Goal: Information Seeking & Learning: Check status

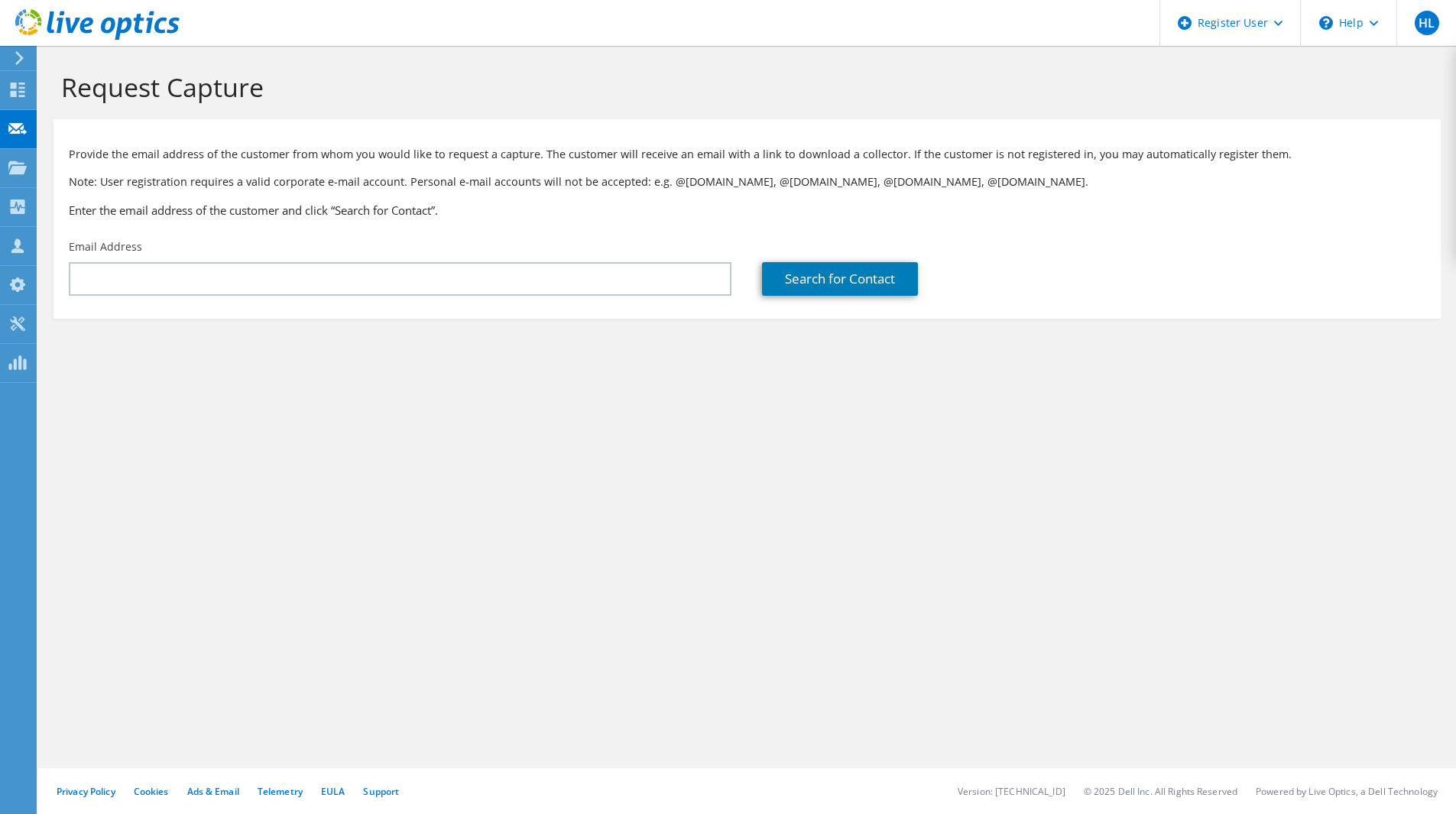
click at [23, 161] on icon at bounding box center [17, 168] width 18 height 14
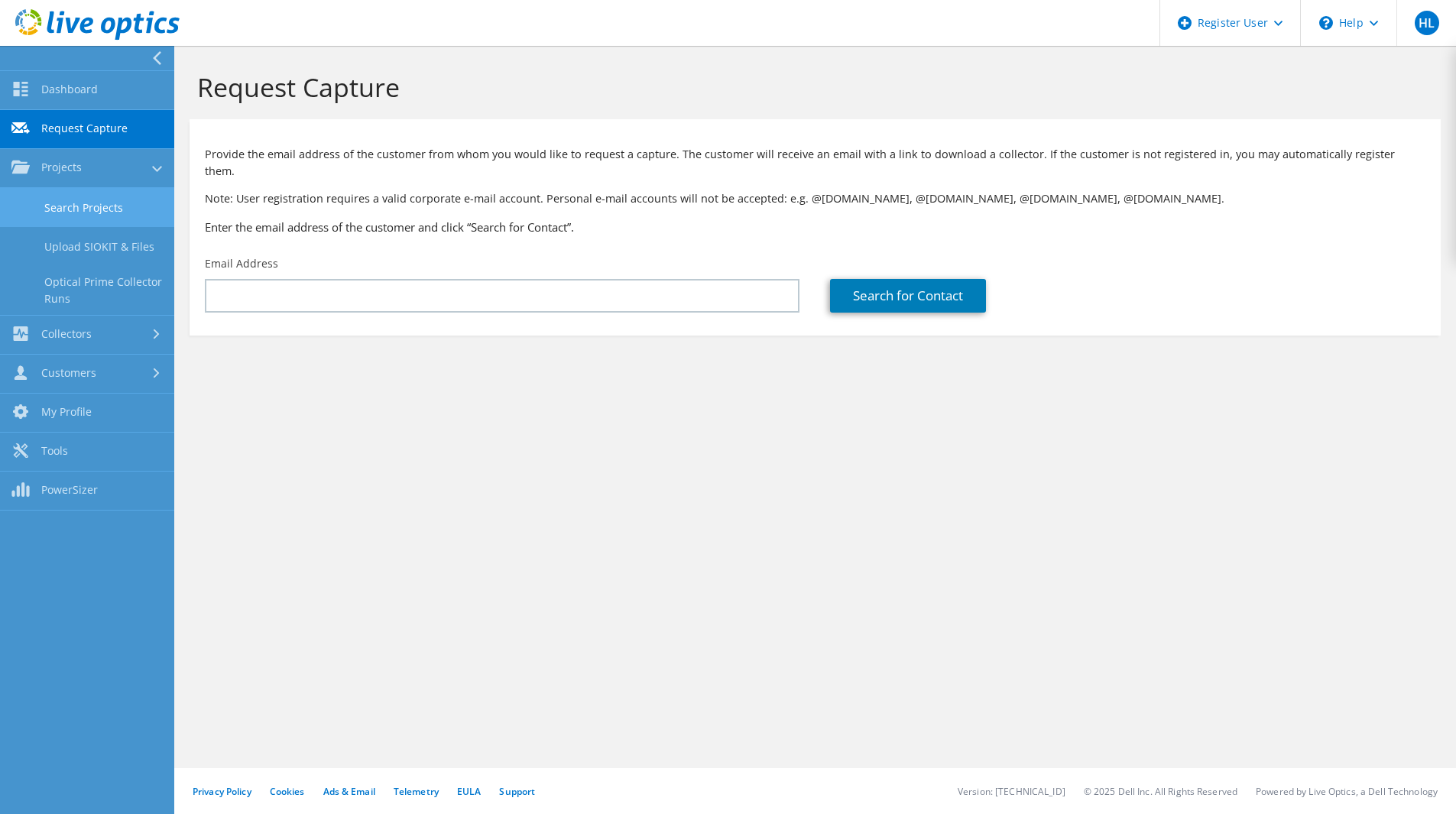
drag, startPoint x: 78, startPoint y: 206, endPoint x: 87, endPoint y: 213, distance: 11.4
click at [79, 206] on link "Search Projects" at bounding box center [87, 208] width 174 height 39
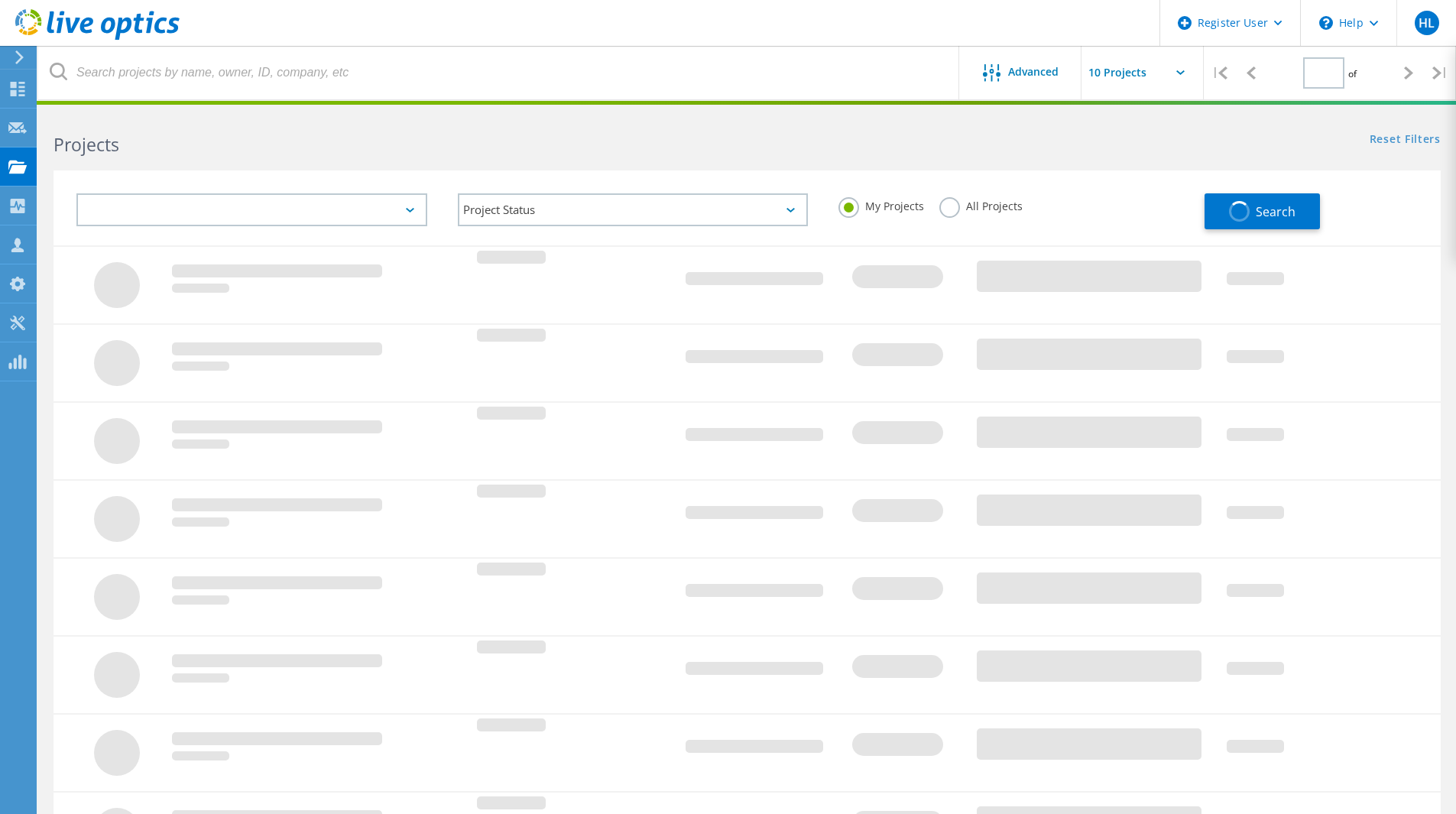
type input "1"
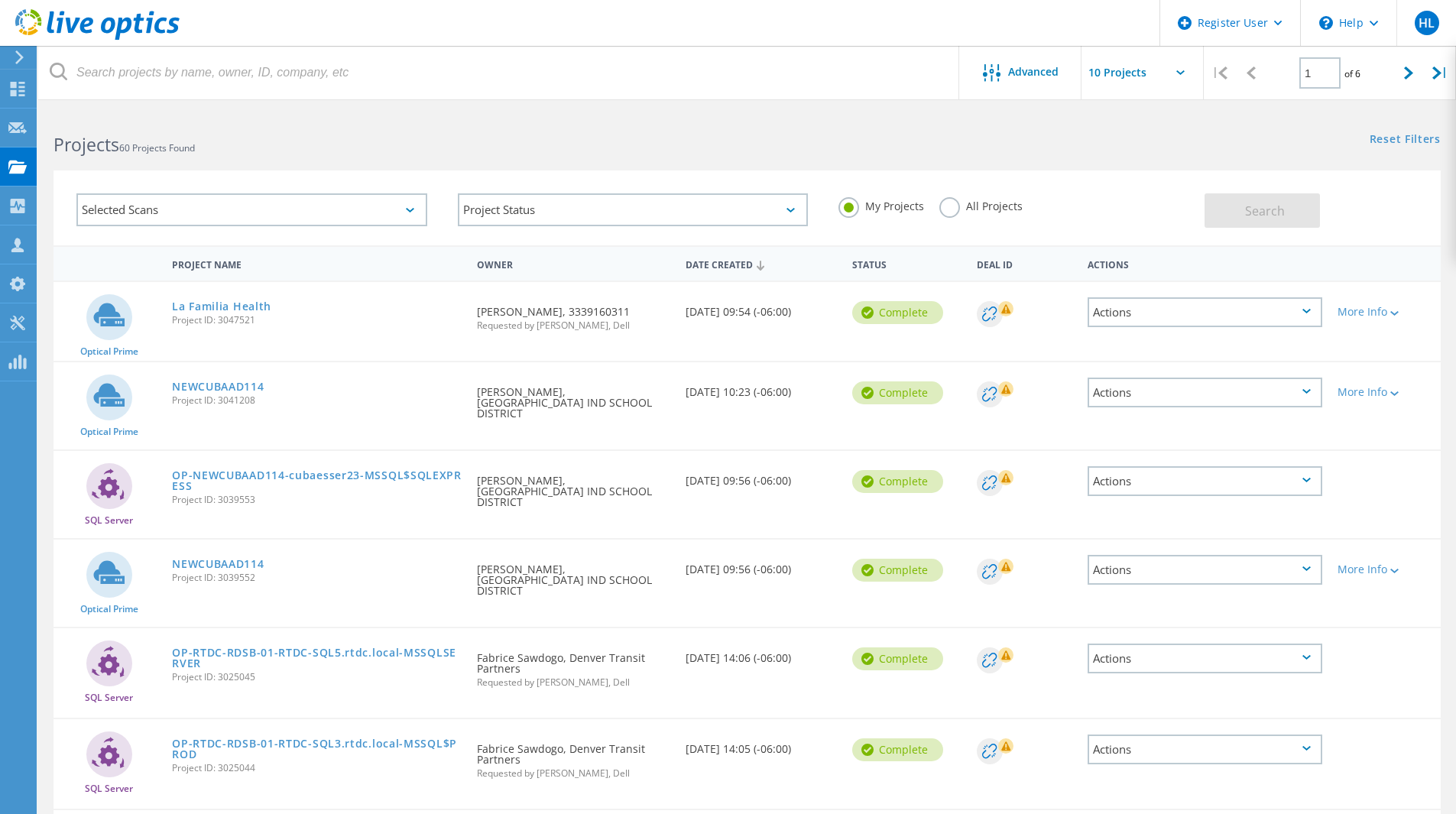
click at [257, 213] on div "Selected Scans" at bounding box center [252, 210] width 351 height 33
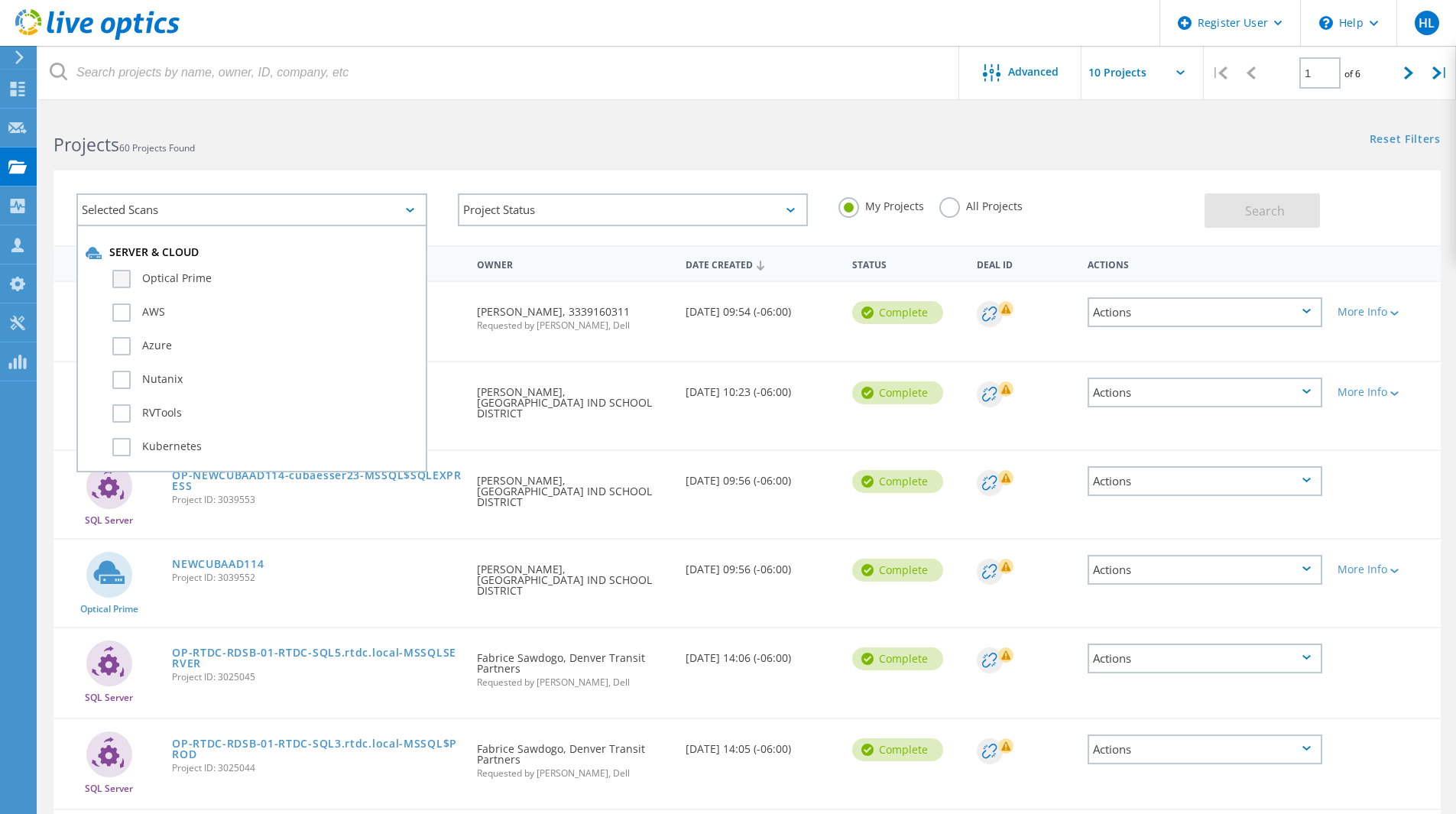
click at [244, 270] on label "Optical Prime" at bounding box center [265, 279] width 305 height 18
click at [0, 0] on input "Optical Prime" at bounding box center [0, 0] width 0 height 0
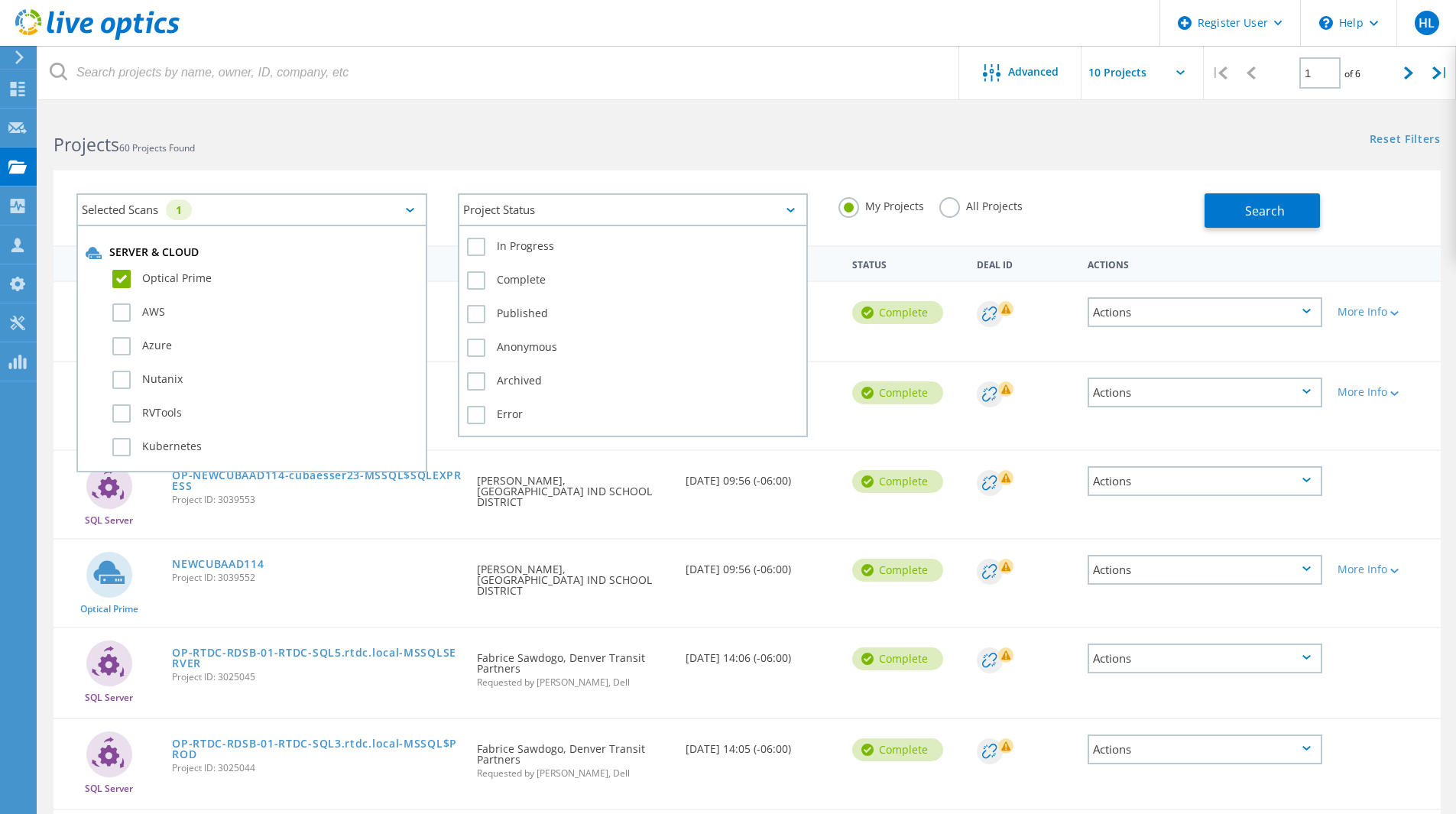
click at [536, 207] on div "Project Status" at bounding box center [634, 210] width 351 height 33
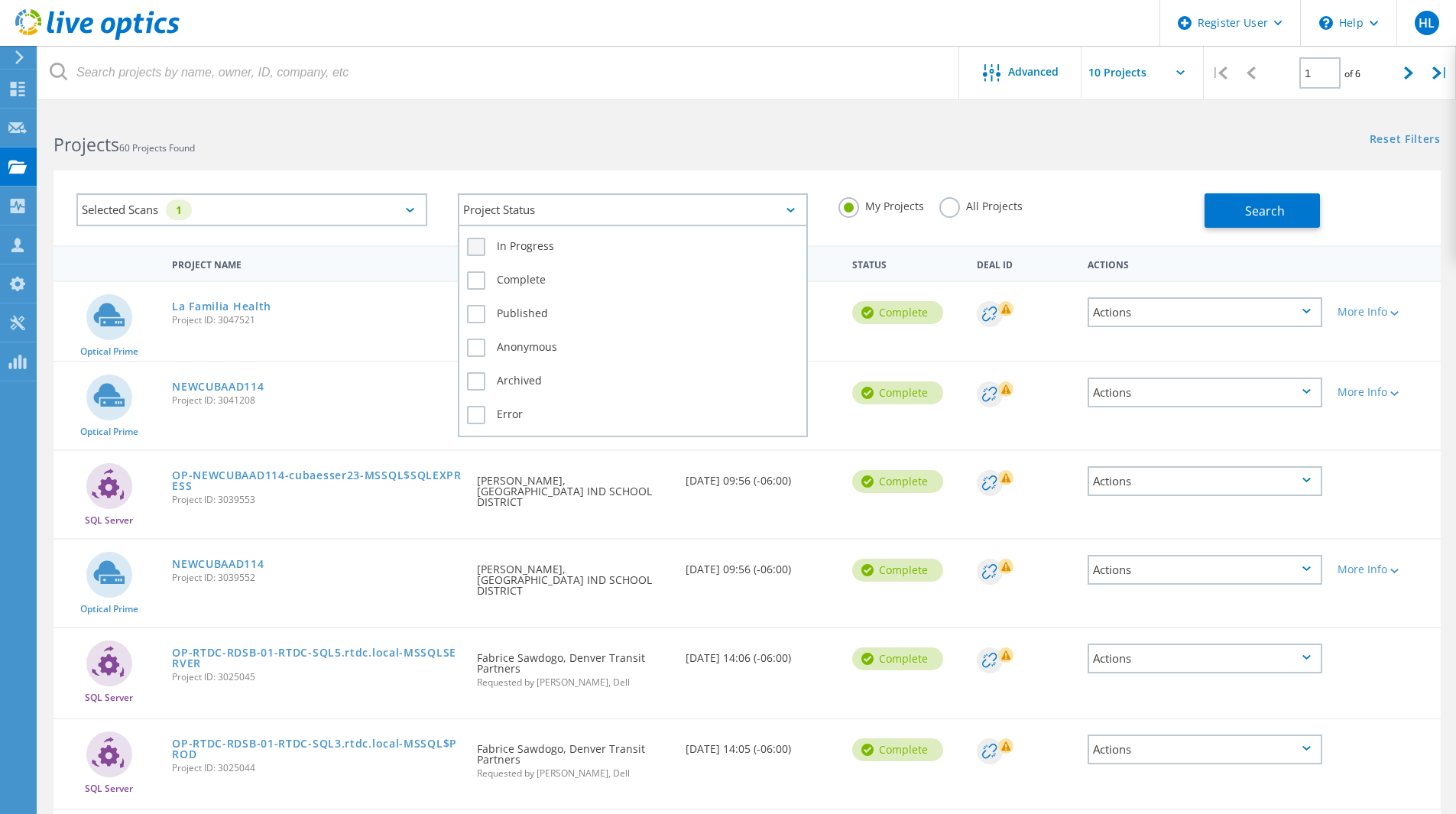
click at [545, 253] on label "In Progress" at bounding box center [633, 246] width 332 height 18
click at [0, 0] on input "In Progress" at bounding box center [0, 0] width 0 height 0
drag, startPoint x: 541, startPoint y: 267, endPoint x: 545, endPoint y: 289, distance: 22.4
click at [541, 268] on div "In Progress Complete Published Anonymous Archived Error" at bounding box center [634, 331] width 351 height 213
click at [545, 289] on label "Complete" at bounding box center [633, 280] width 332 height 18
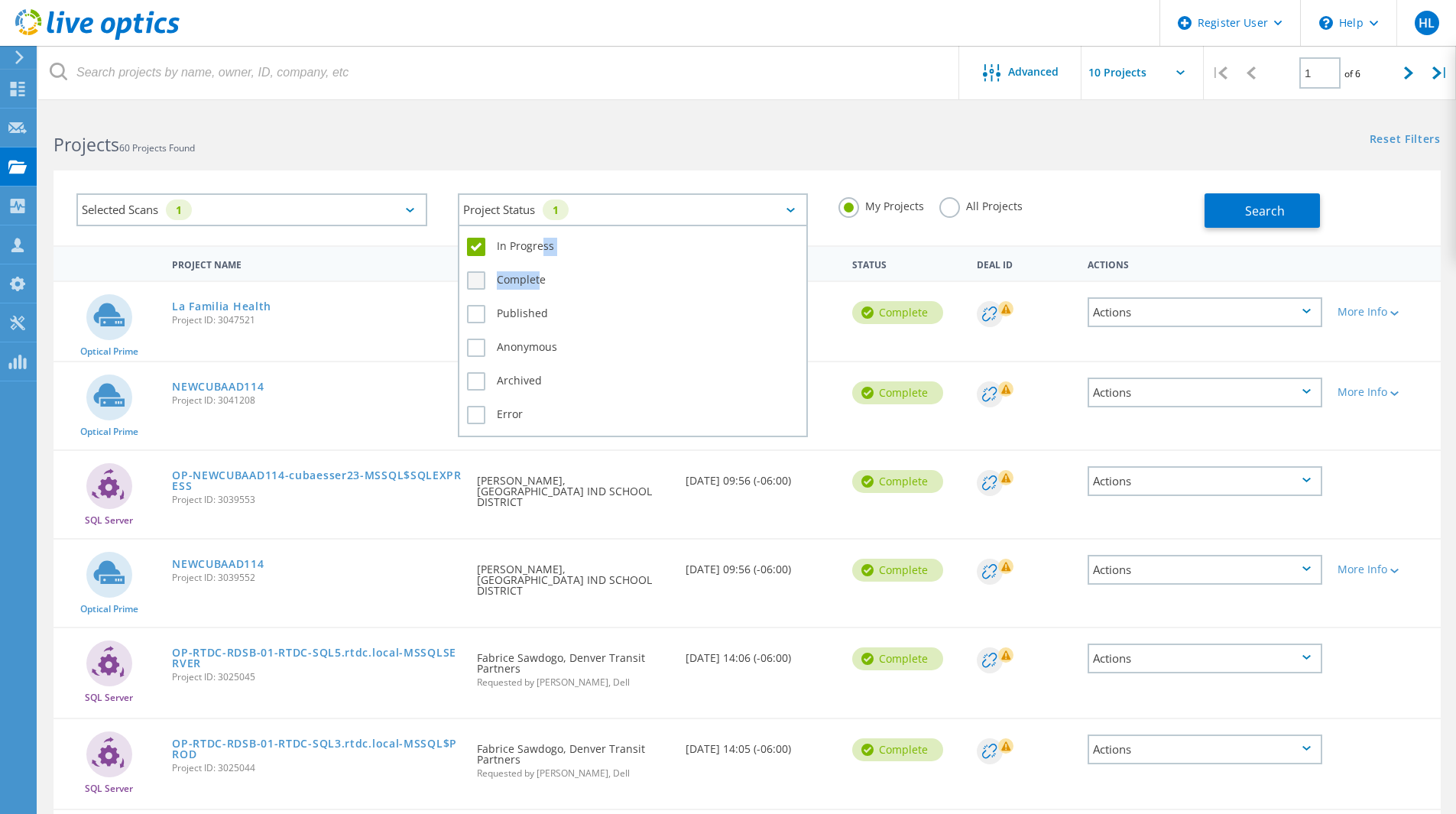
click at [0, 0] on input "Complete" at bounding box center [0, 0] width 0 height 0
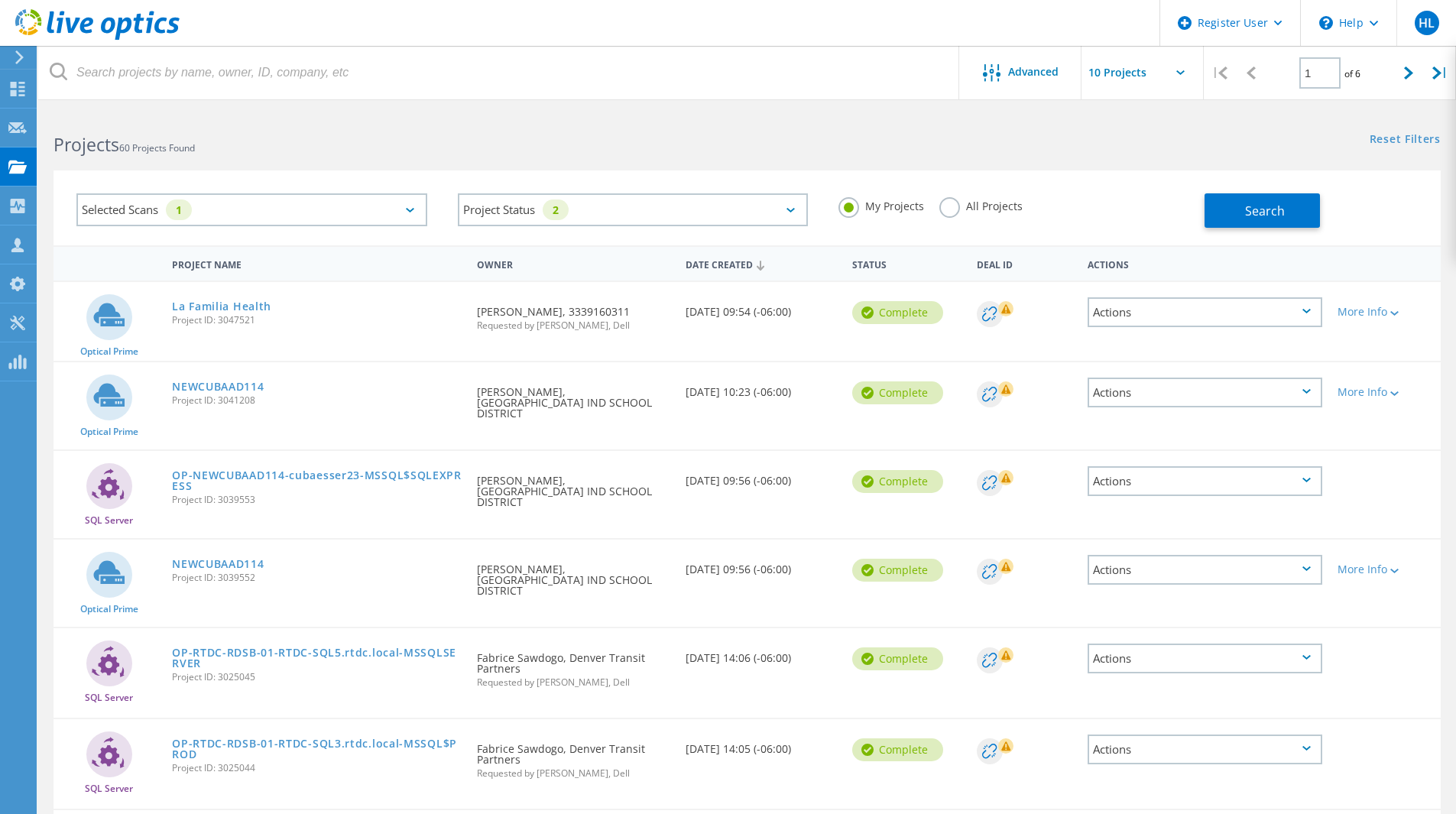
click at [981, 212] on label "All Projects" at bounding box center [981, 205] width 83 height 14
click at [0, 0] on input "All Projects" at bounding box center [0, 0] width 0 height 0
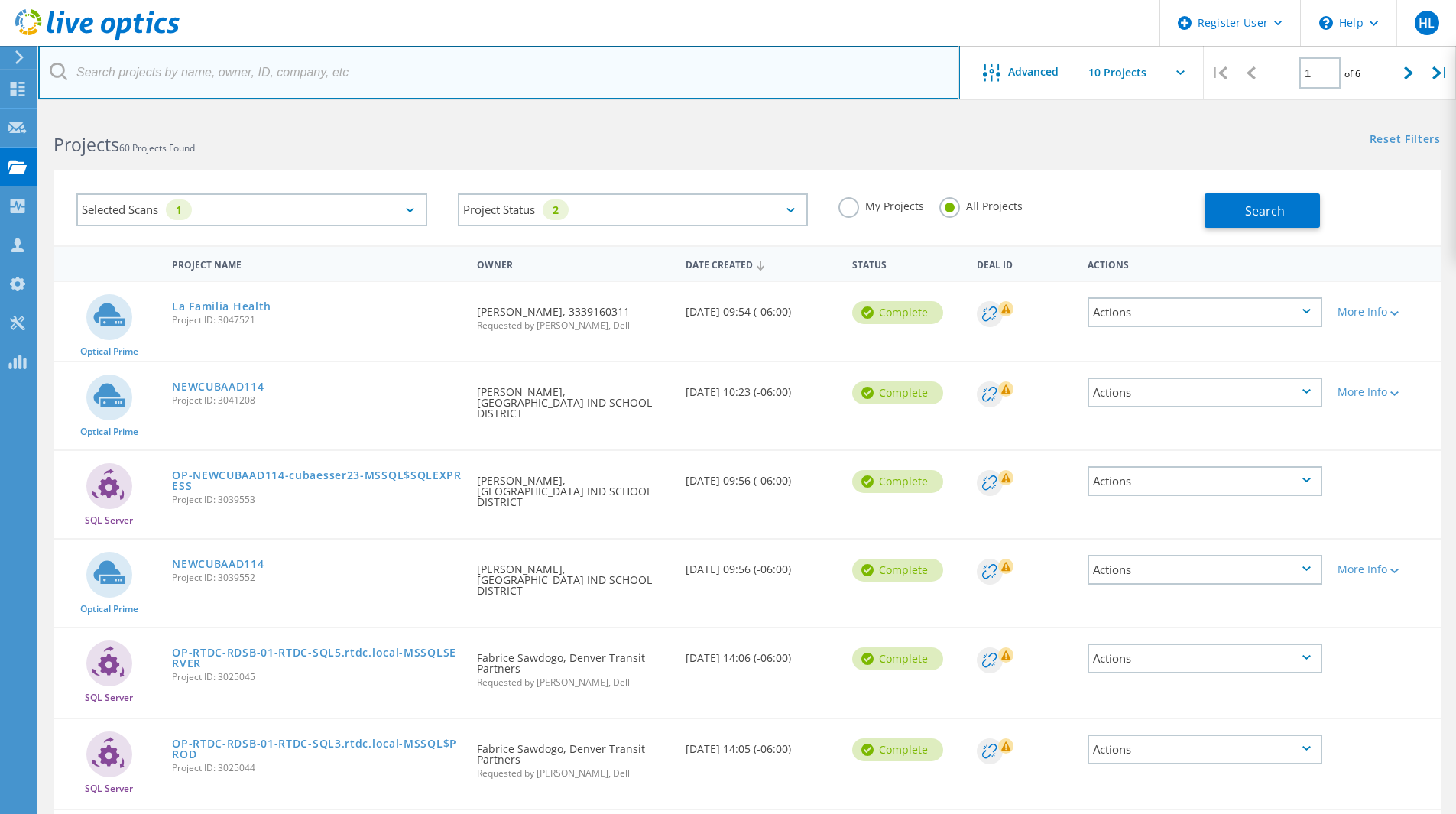
click at [367, 94] on input "text" at bounding box center [499, 72] width 922 height 54
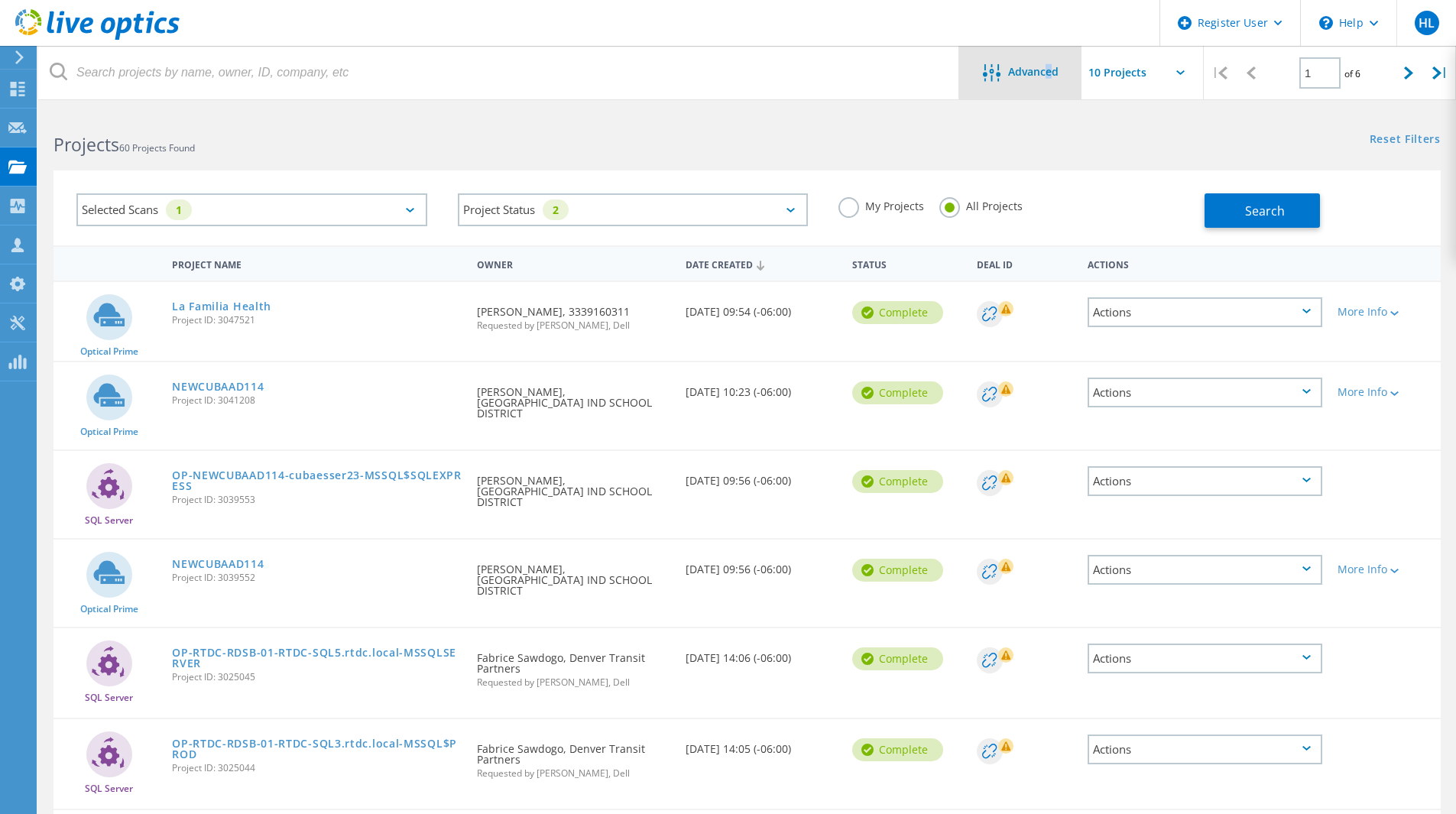
click at [1048, 73] on span "Advanced" at bounding box center [1033, 72] width 50 height 11
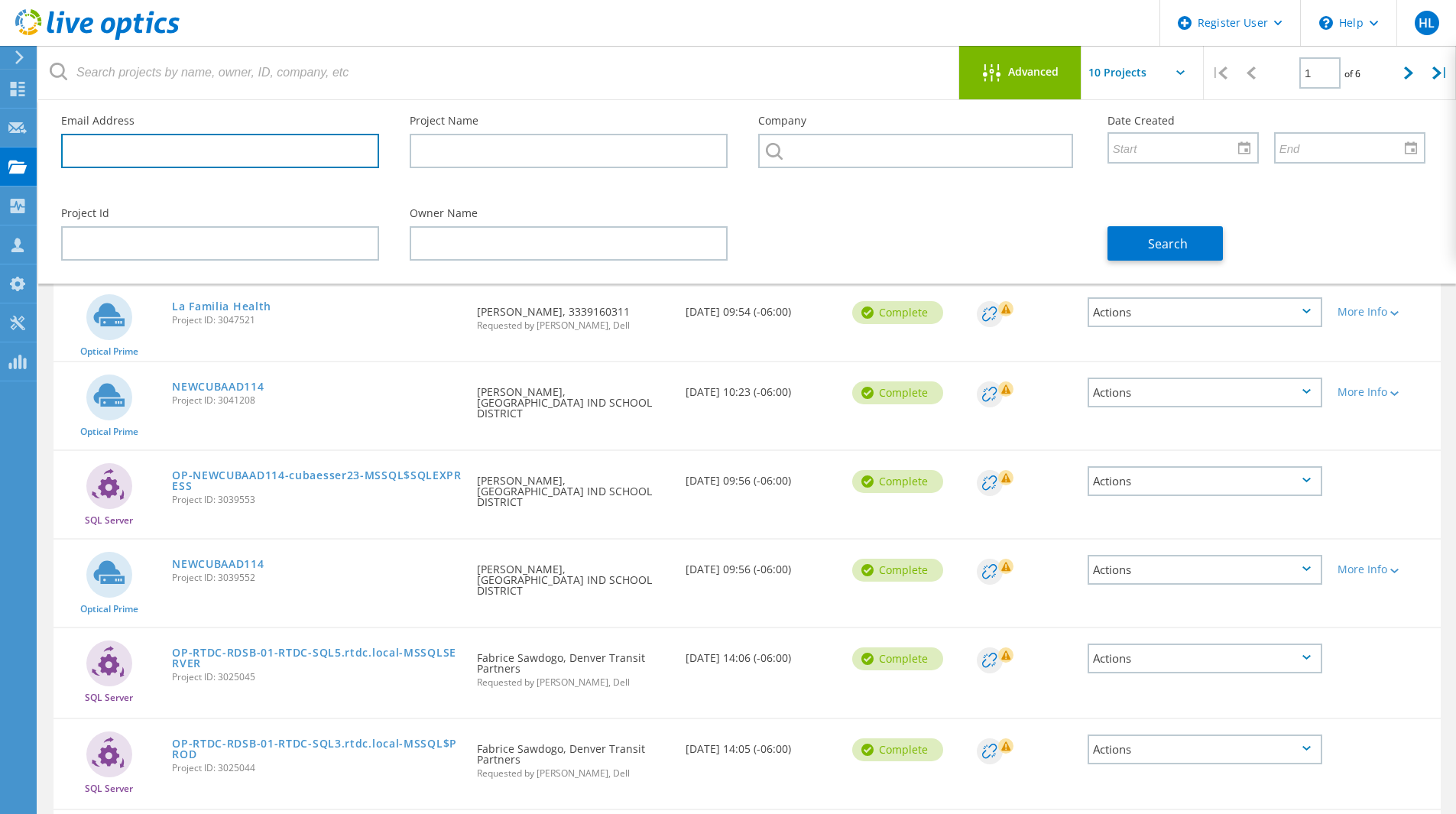
click at [225, 161] on input "text" at bounding box center [220, 151] width 318 height 35
paste input "[PERSON_NAME][EMAIL_ADDRESS][DOMAIN_NAME]"
type input "[PERSON_NAME][EMAIL_ADDRESS][DOMAIN_NAME]"
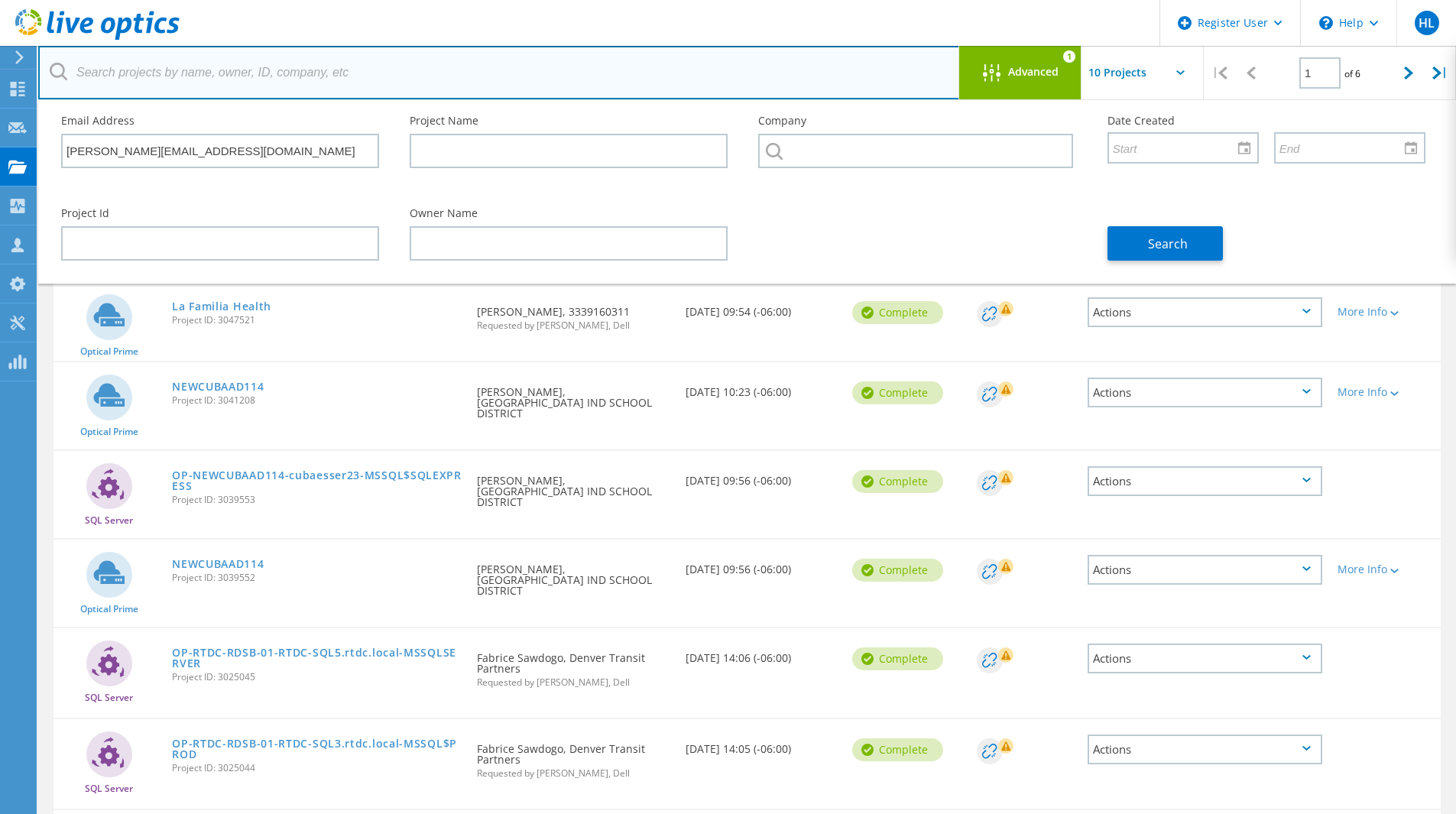
click at [435, 60] on input "text" at bounding box center [499, 72] width 922 height 54
paste input "[PERSON_NAME][EMAIL_ADDRESS][DOMAIN_NAME]"
type input "[PERSON_NAME][EMAIL_ADDRESS][DOMAIN_NAME]"
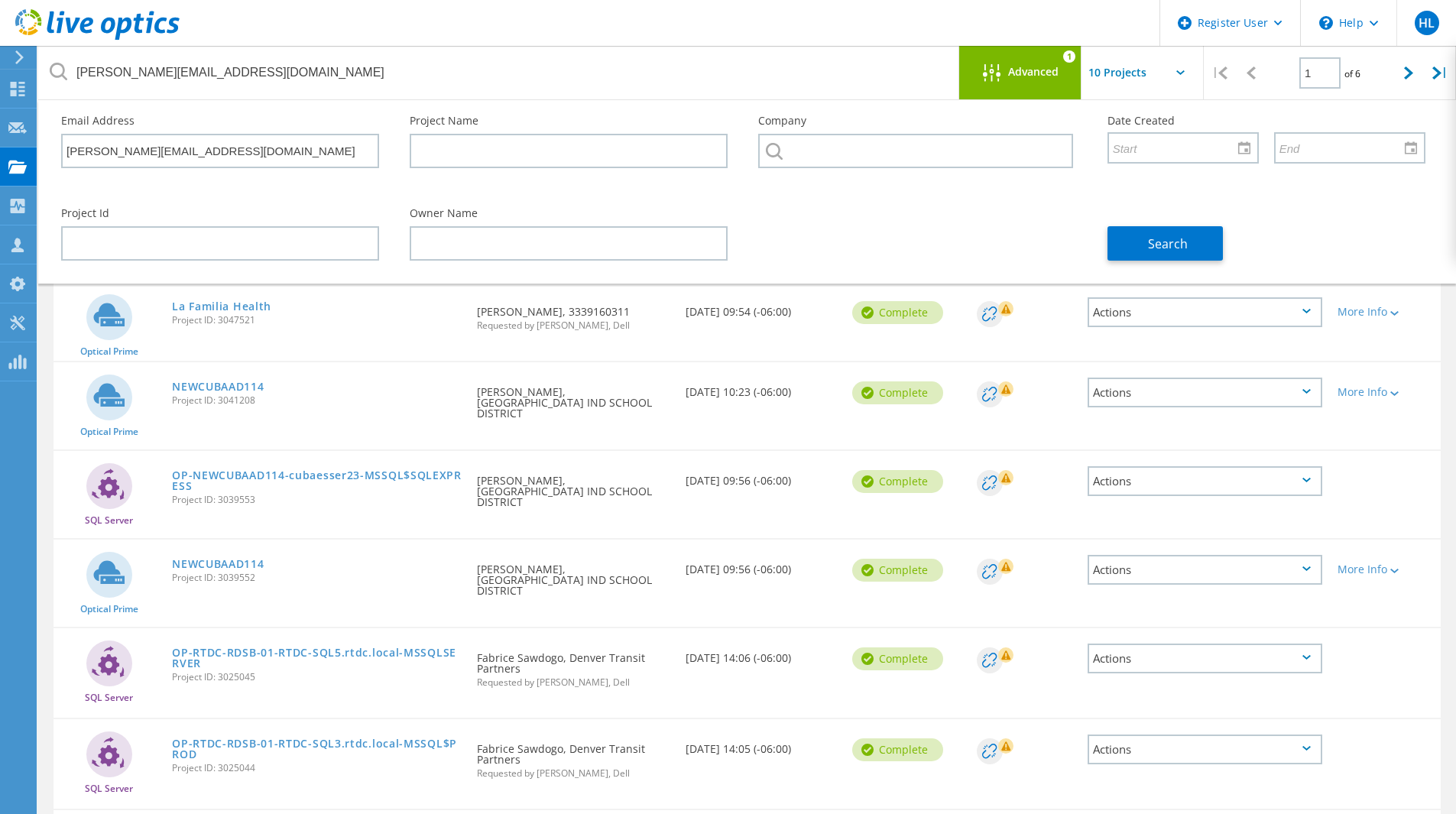
click at [1167, 219] on div "Search" at bounding box center [1266, 235] width 349 height 83
click at [1170, 248] on span "Search" at bounding box center [1168, 243] width 40 height 17
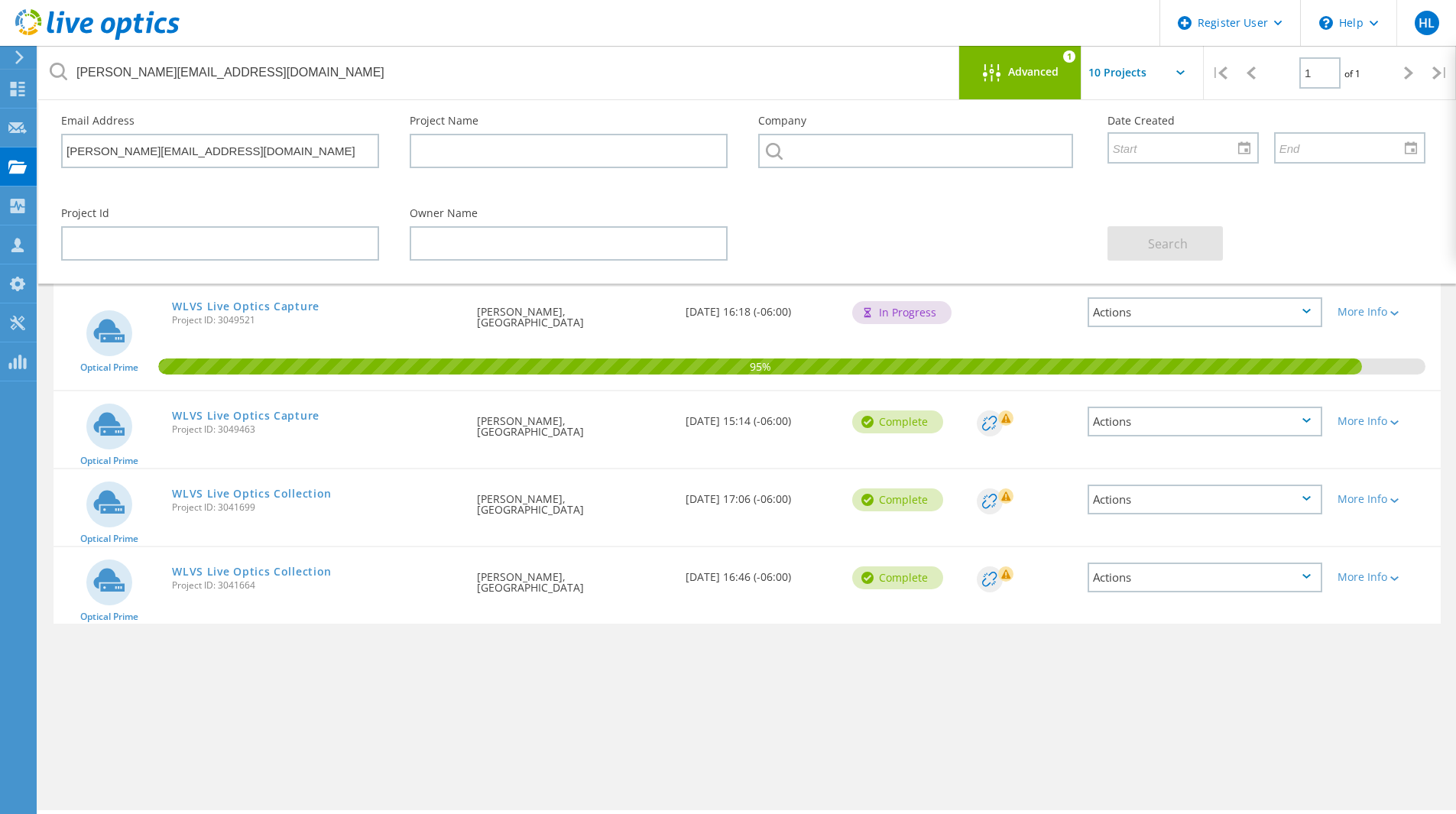
drag, startPoint x: 320, startPoint y: 313, endPoint x: 338, endPoint y: 323, distance: 20.6
click at [338, 323] on div "WLVS Live Optics Capture Project ID: 3049521" at bounding box center [317, 311] width 305 height 58
drag, startPoint x: 335, startPoint y: 305, endPoint x: 134, endPoint y: 303, distance: 201.0
click at [134, 303] on div "Optical Prime WLVS Live Optics Capture Project ID: 3049521 Requested By Dennis …" at bounding box center [747, 335] width 1388 height 108
click at [146, 303] on div "Optical Prime" at bounding box center [109, 336] width 111 height 76
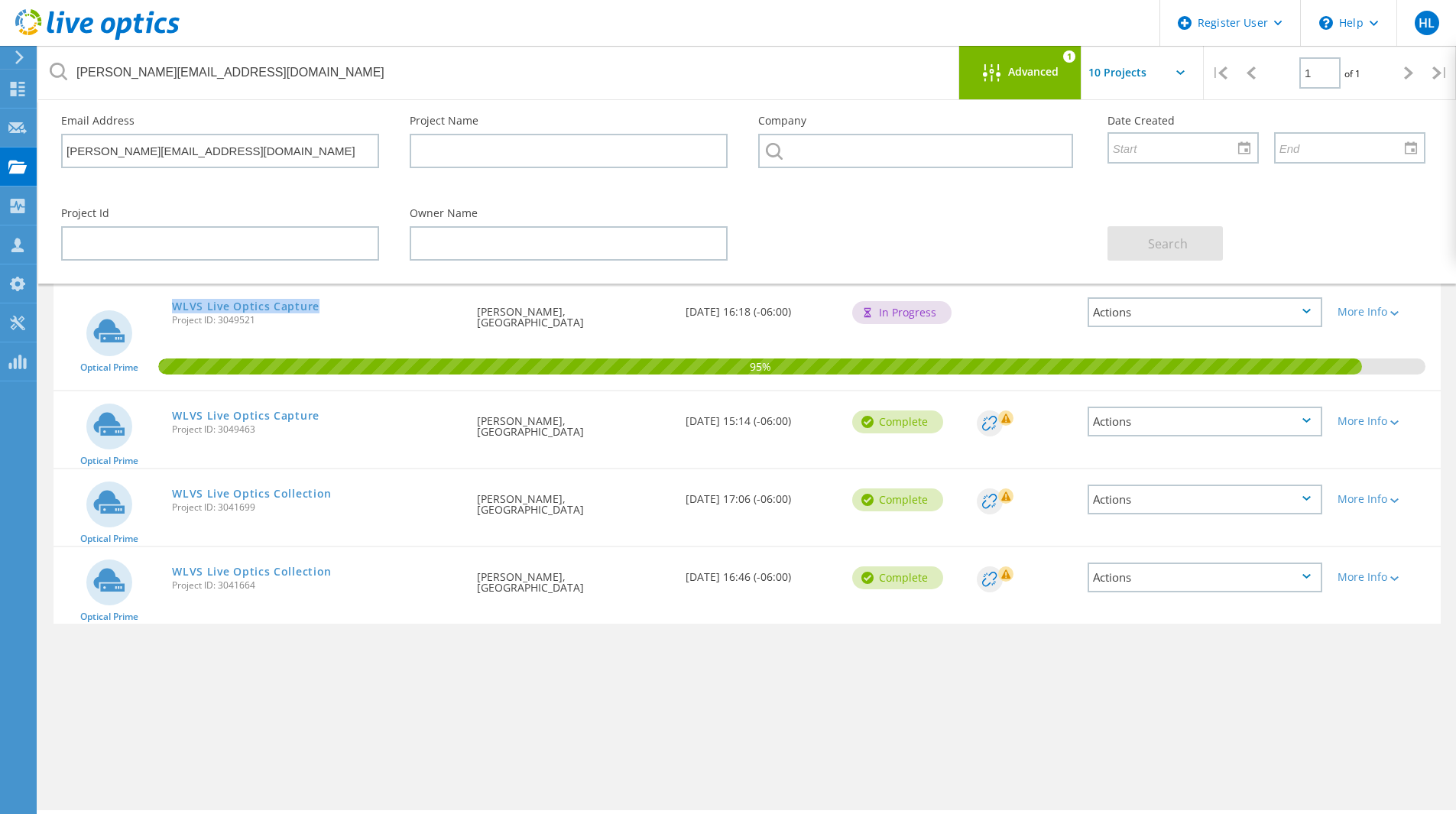
drag, startPoint x: 339, startPoint y: 298, endPoint x: 193, endPoint y: 298, distance: 146.0
click at [193, 298] on div "WLVS Live Optics Capture Project ID: 3049521" at bounding box center [317, 311] width 305 height 58
drag, startPoint x: 146, startPoint y: 297, endPoint x: 124, endPoint y: 297, distance: 22.0
click at [124, 297] on div "95%" at bounding box center [747, 335] width 1388 height 108
drag, startPoint x: 135, startPoint y: 296, endPoint x: 376, endPoint y: 316, distance: 241.8
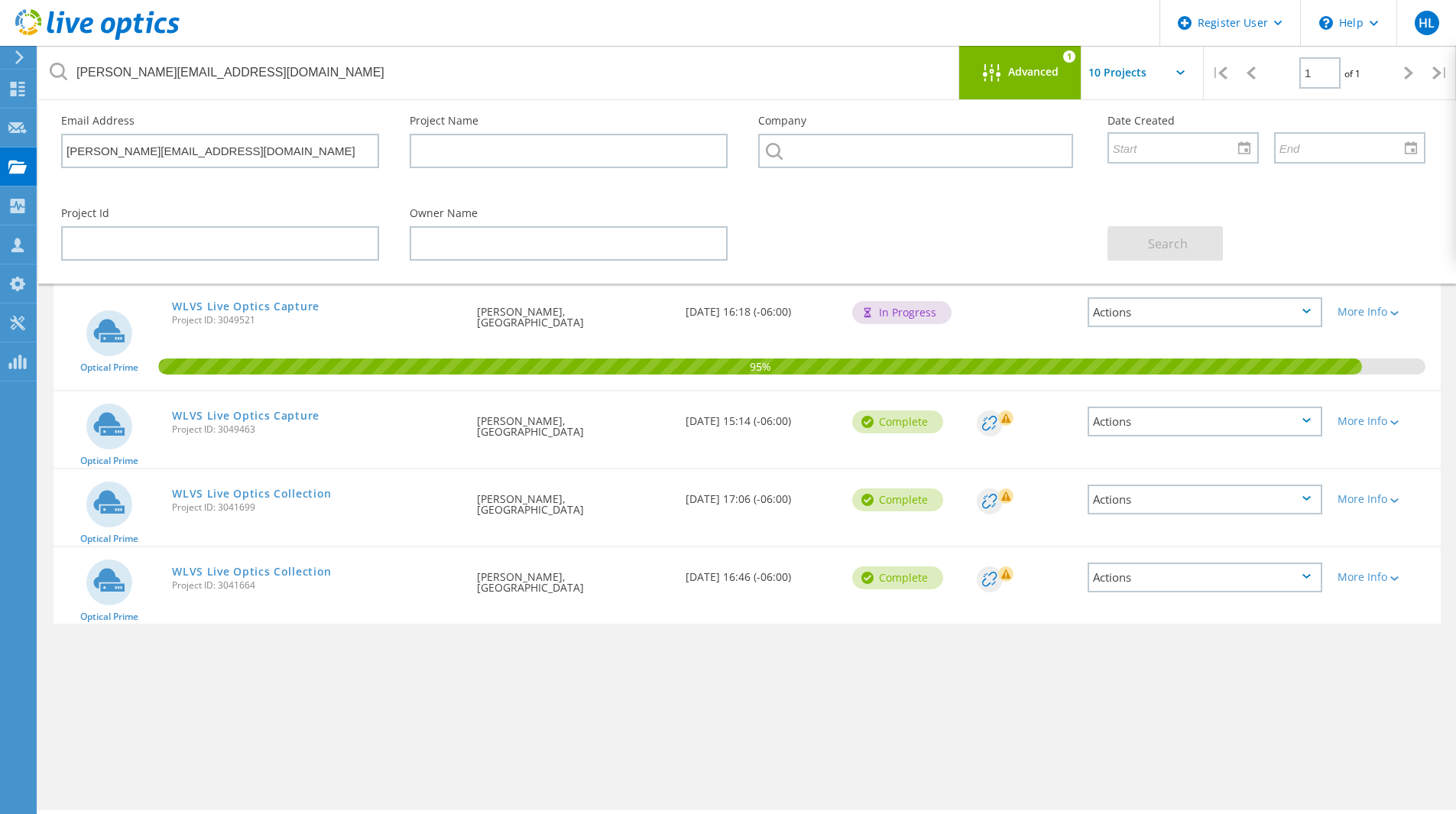
click at [376, 316] on div "Optical Prime WLVS Live Optics Capture Project ID: 3049521 Requested By Dennis …" at bounding box center [747, 335] width 1388 height 108
drag, startPoint x: 375, startPoint y: 309, endPoint x: 367, endPoint y: 307, distance: 8.2
click at [374, 309] on div "WLVS Live Optics Capture Project ID: 3049521" at bounding box center [317, 311] width 305 height 58
drag, startPoint x: 341, startPoint y: 304, endPoint x: 168, endPoint y: 304, distance: 173.0
click at [168, 304] on div "WLVS Live Optics Capture Project ID: 3049521" at bounding box center [317, 311] width 305 height 58
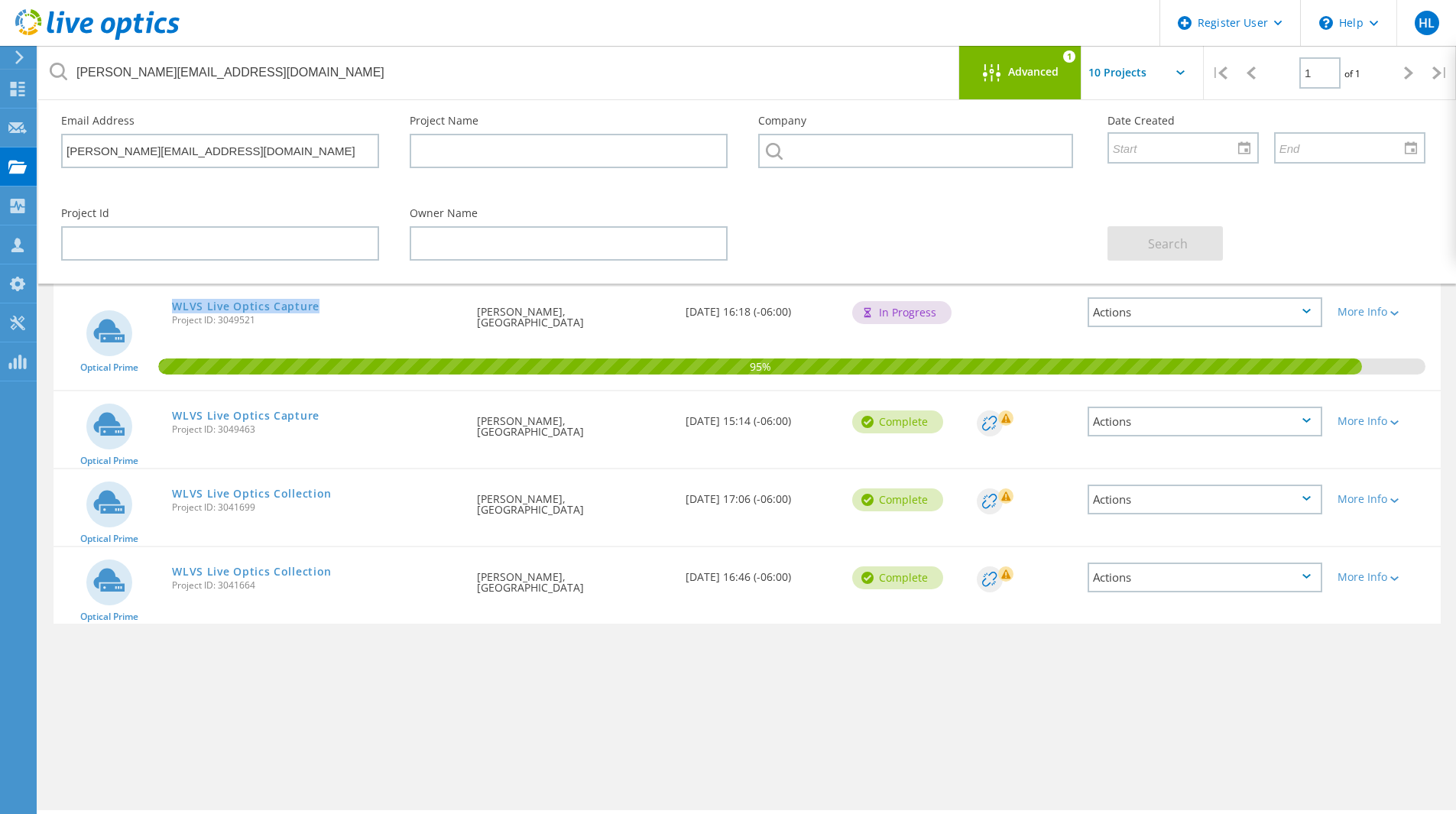
copy link "WLVS Live Optics Capture"
drag, startPoint x: 341, startPoint y: 416, endPoint x: 173, endPoint y: 416, distance: 168.0
click at [173, 416] on div "WLVS Live Optics Capture Project ID: 3049463" at bounding box center [317, 420] width 305 height 58
copy link "WLVS Live Optics Capture"
click at [225, 306] on link "WLVS Live Optics Capture" at bounding box center [246, 307] width 147 height 11
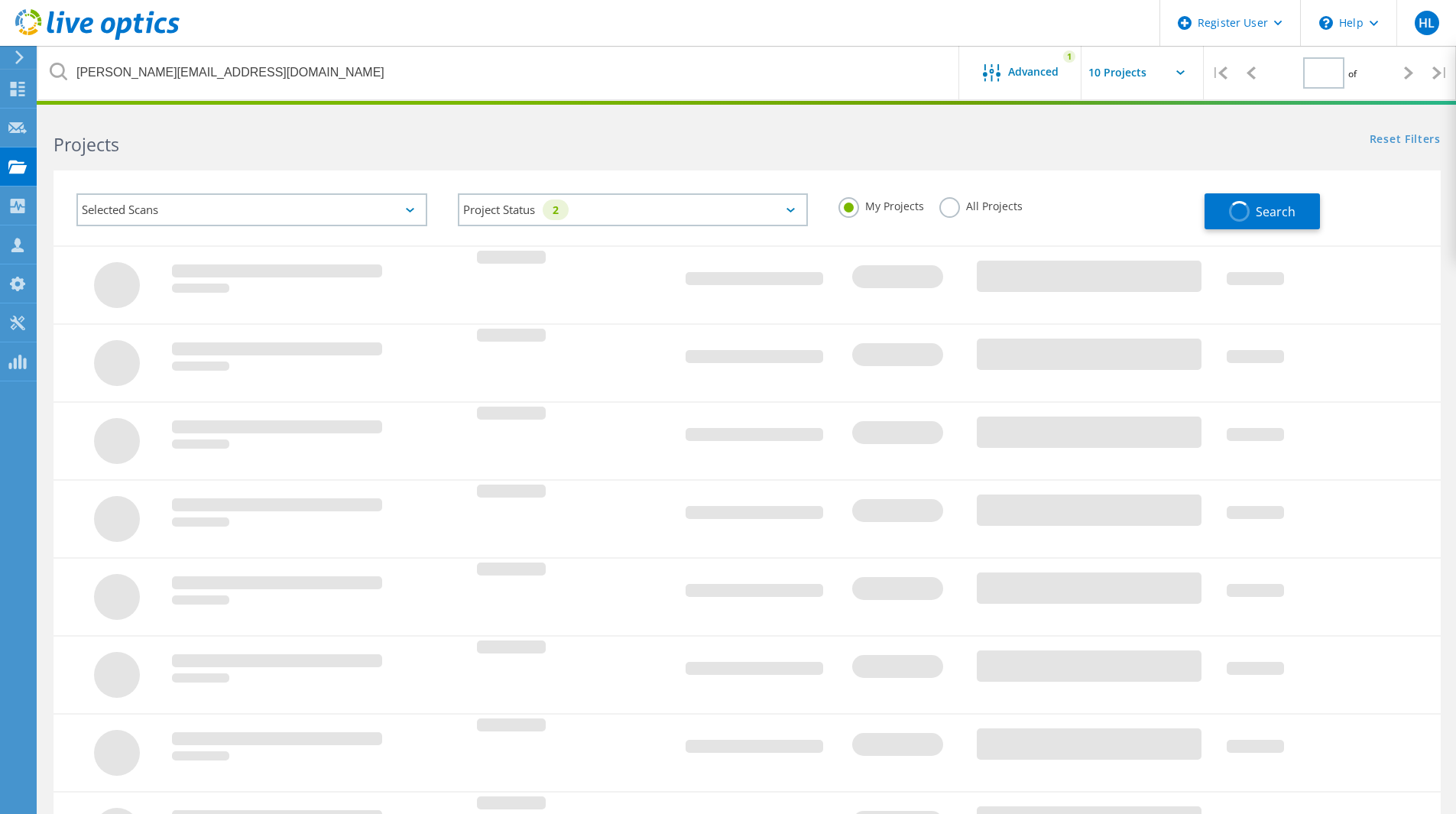
type input "1"
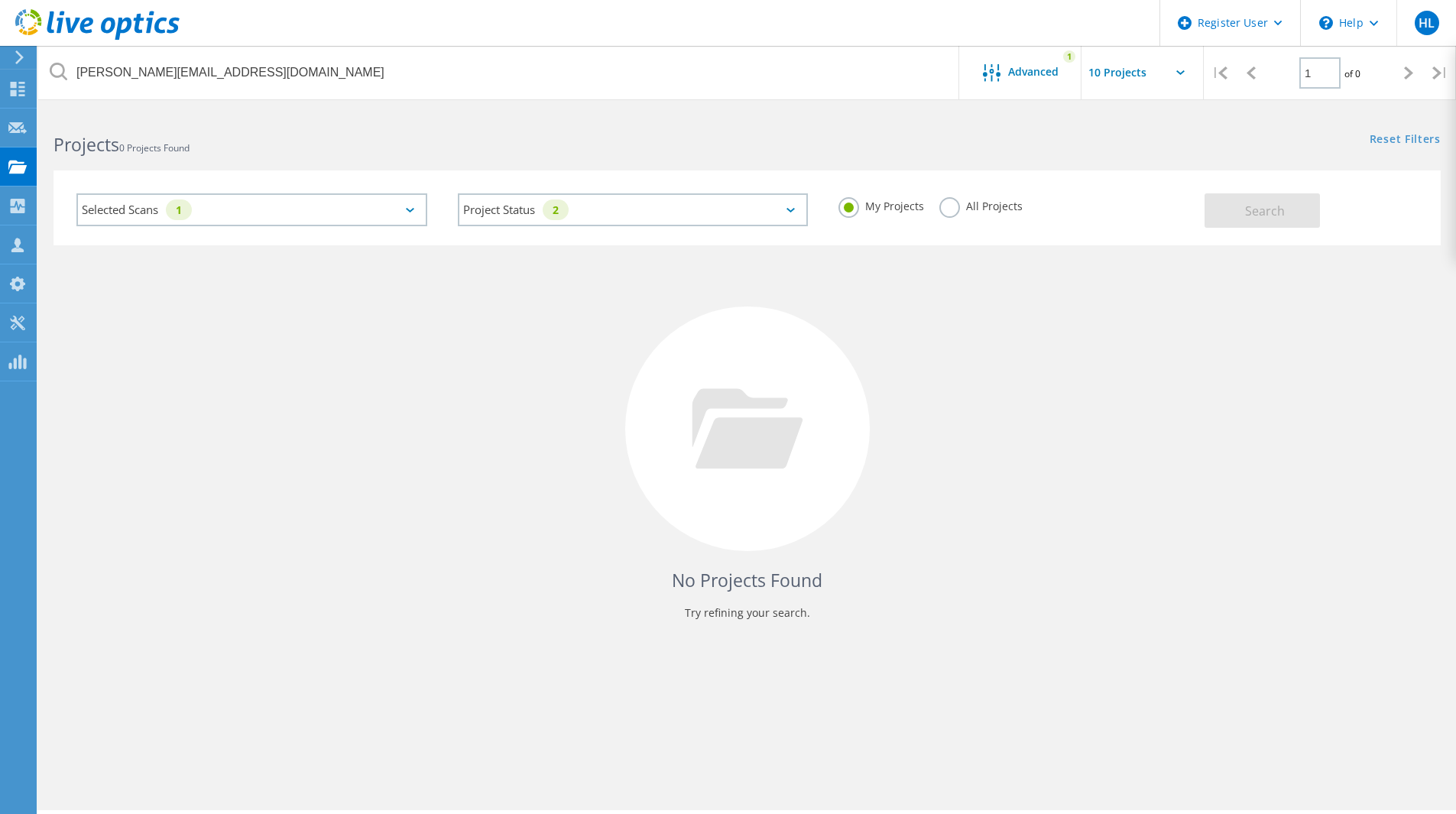
click at [994, 210] on label "All Projects" at bounding box center [981, 205] width 83 height 14
click at [0, 0] on input "All Projects" at bounding box center [0, 0] width 0 height 0
click at [1221, 227] on button "Search" at bounding box center [1262, 211] width 116 height 35
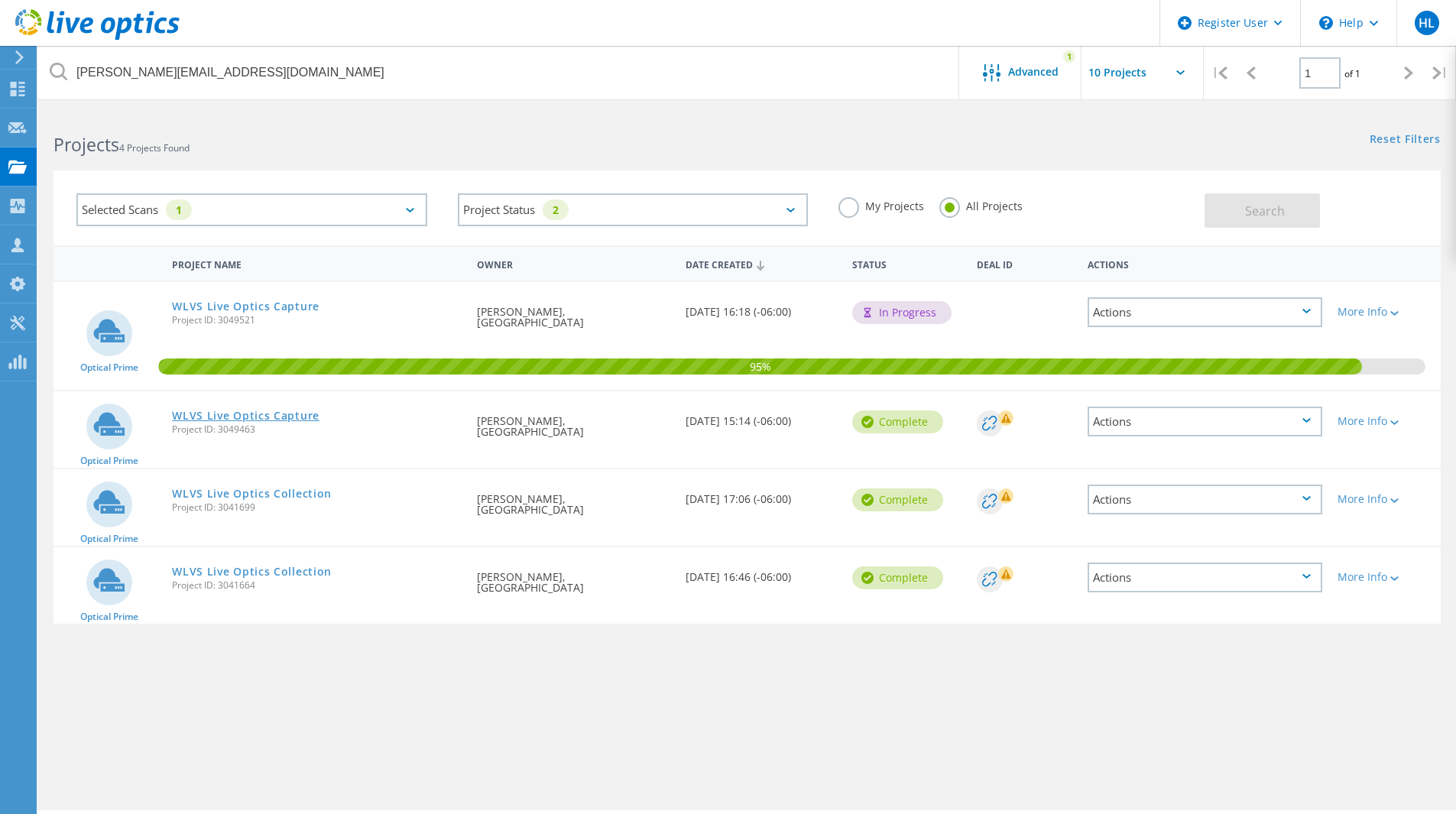
click at [245, 421] on link "WLVS Live Optics Capture" at bounding box center [246, 416] width 147 height 11
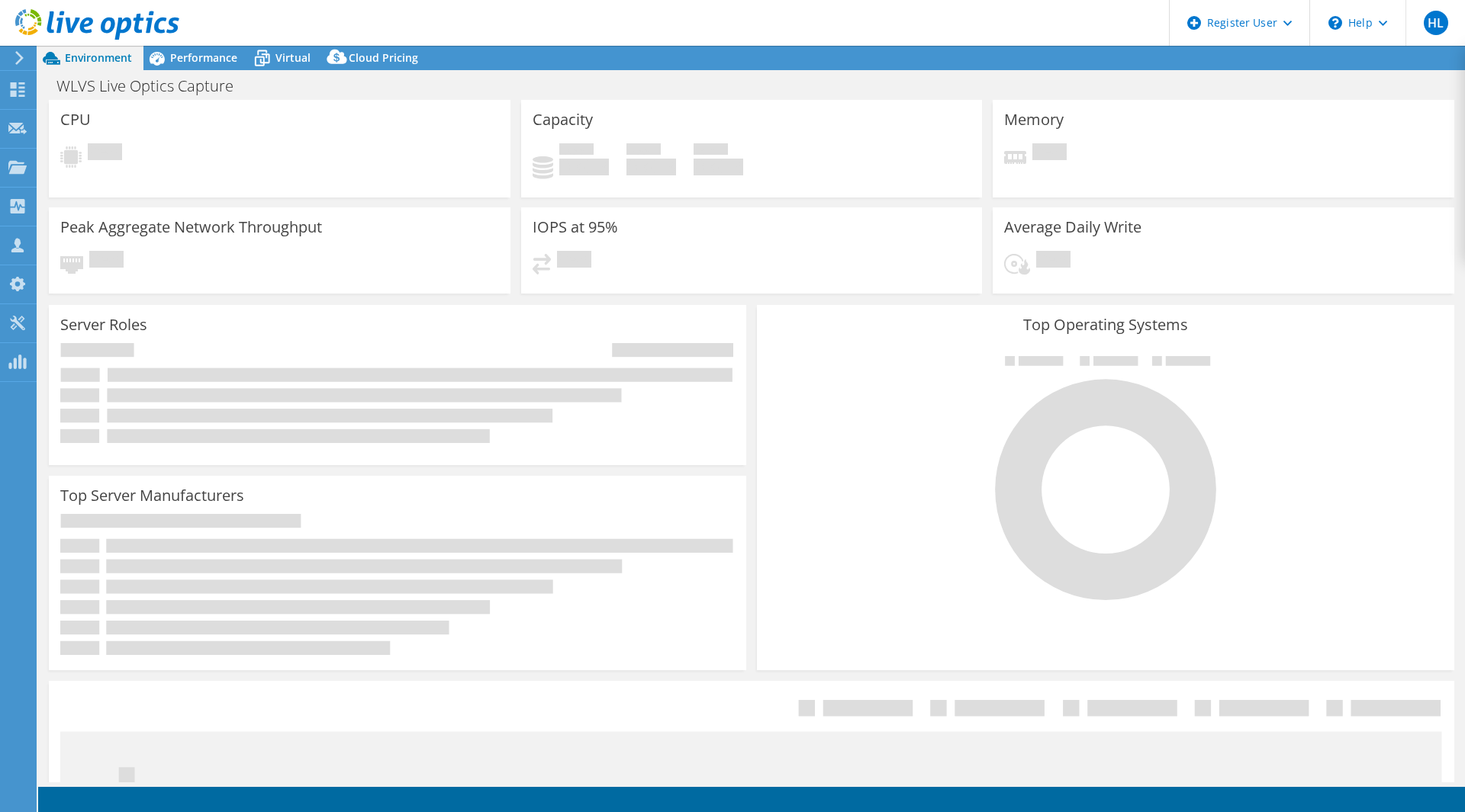
select select "USD"
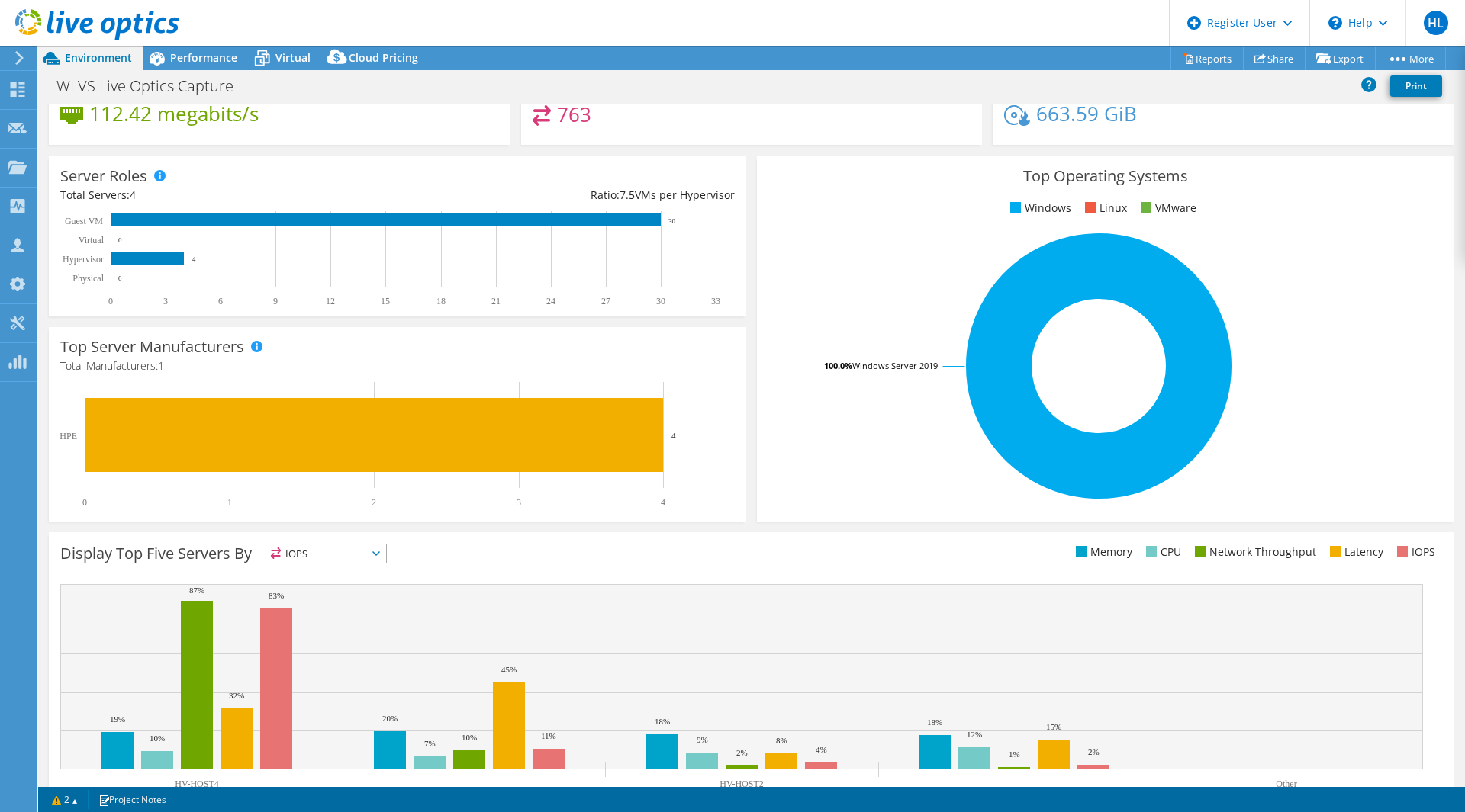
scroll to position [206, 0]
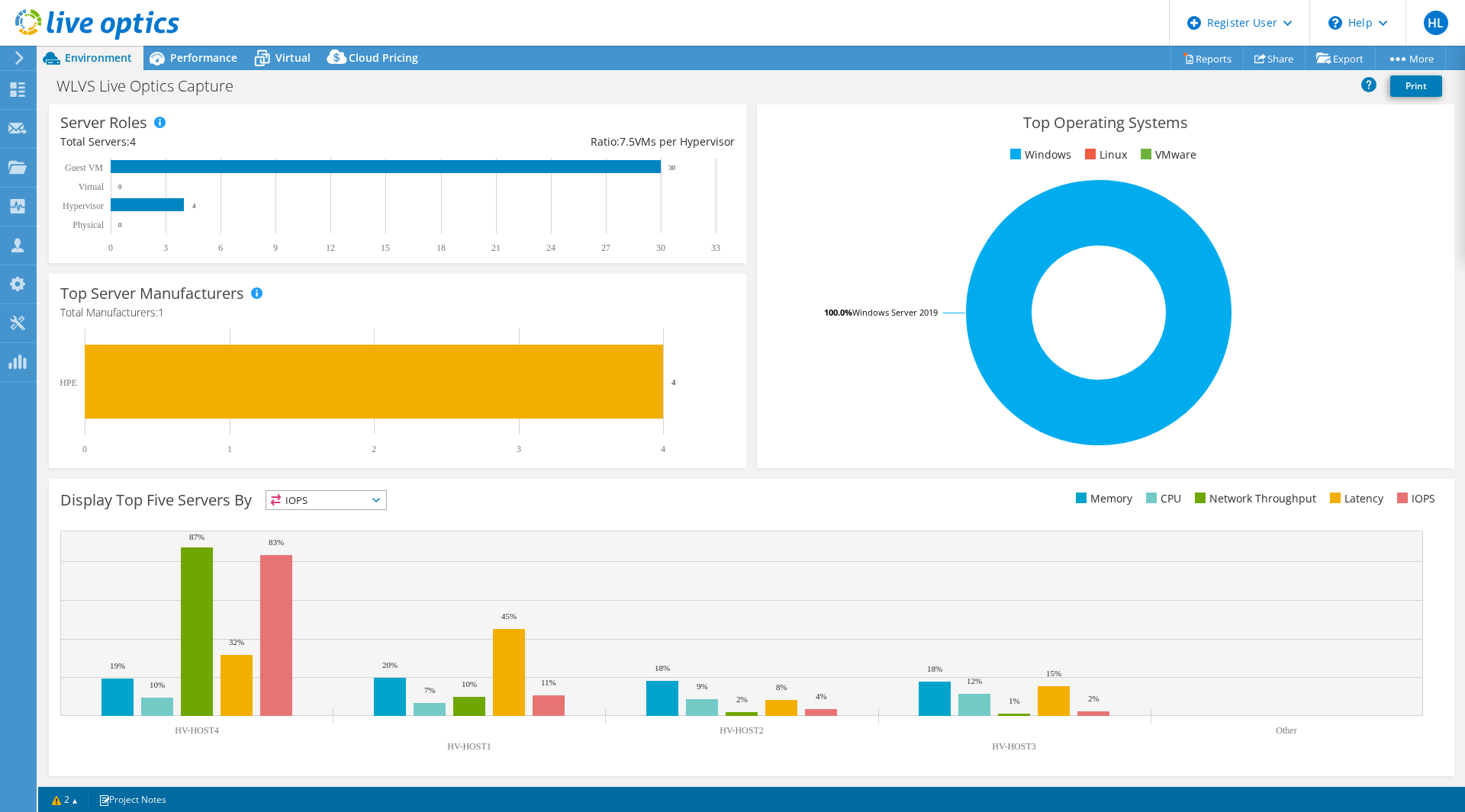
click at [1170, 732] on rect at bounding box center [742, 645] width 1363 height 229
click at [161, 807] on link "Project Notes" at bounding box center [133, 799] width 90 height 19
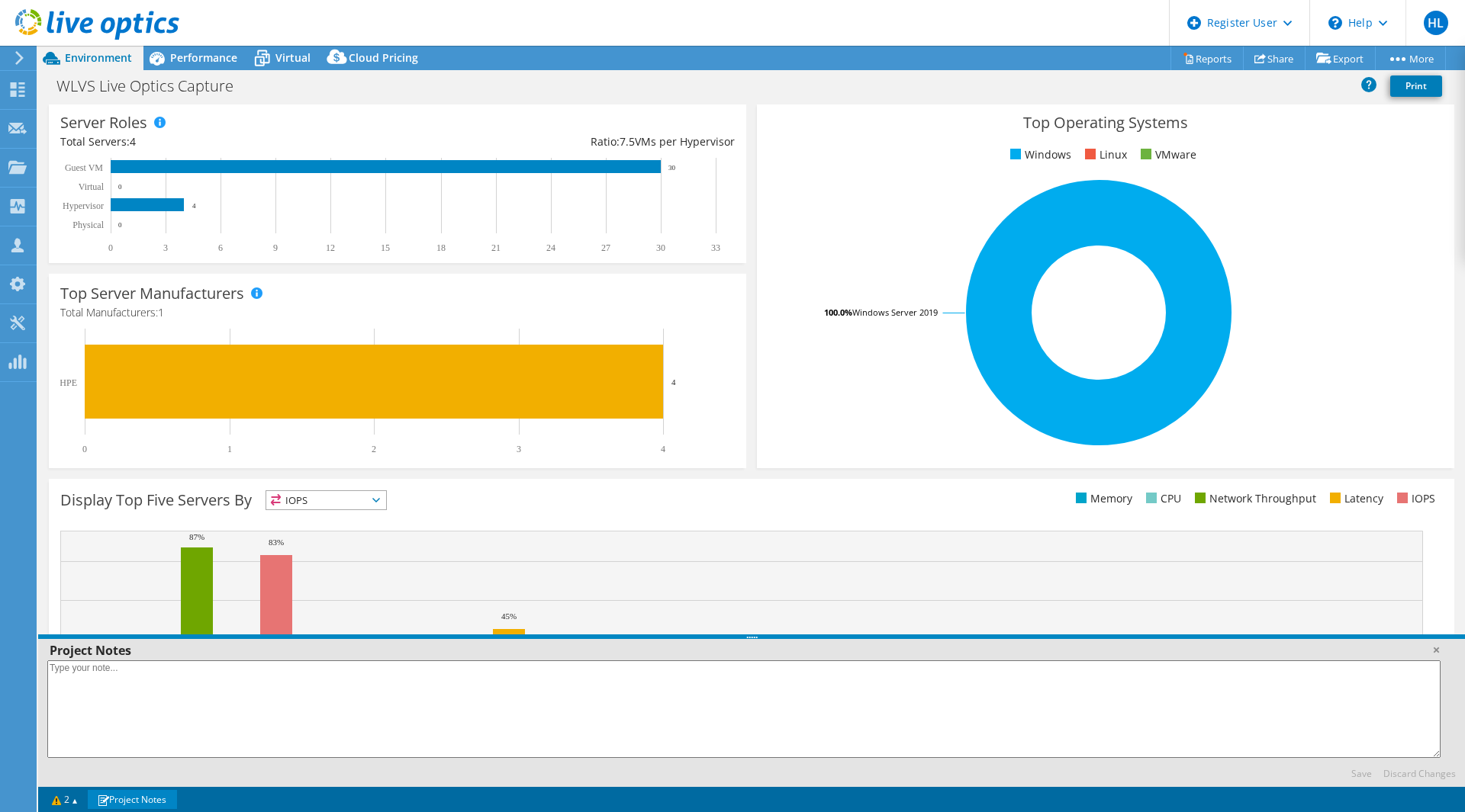
click at [159, 802] on link "Project Notes" at bounding box center [133, 799] width 90 height 19
